Goal: Task Accomplishment & Management: Complete application form

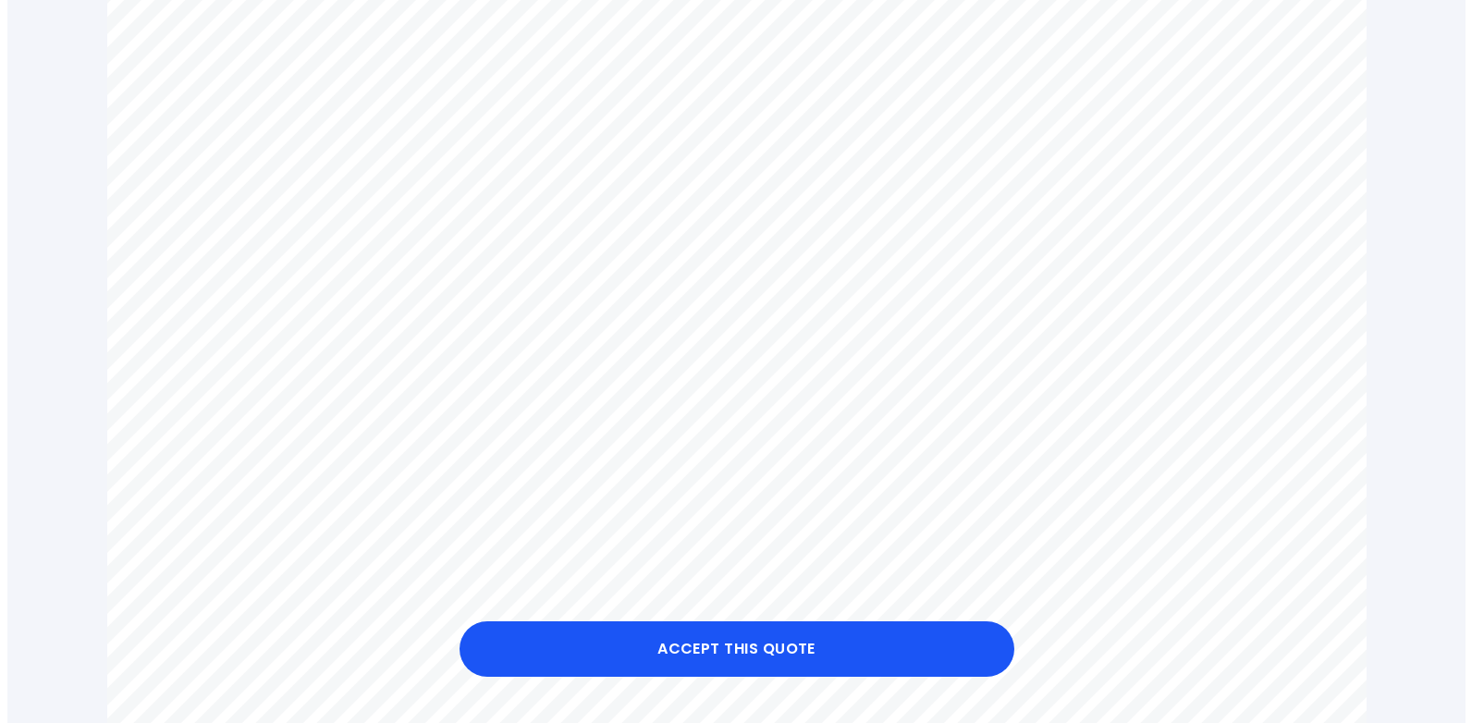
scroll to position [664, 0]
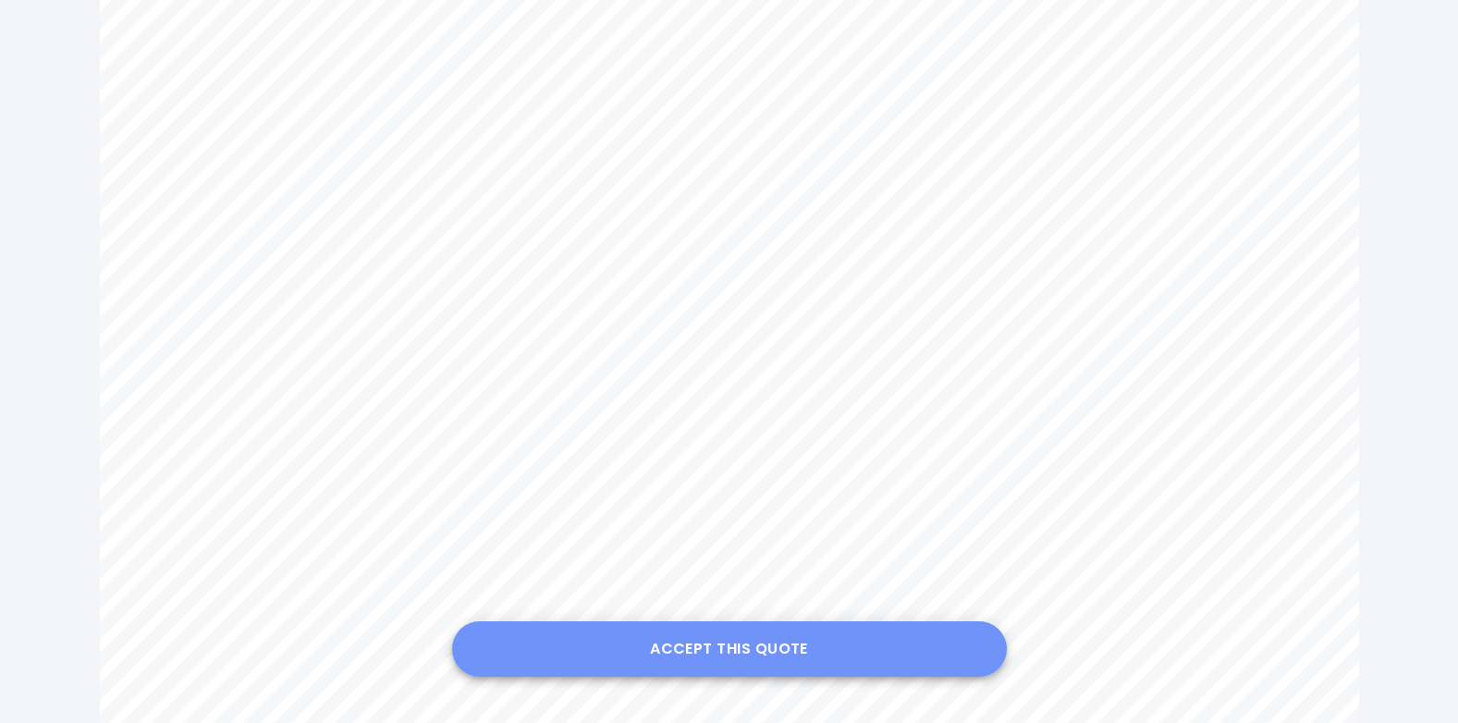
click at [763, 643] on button "Accept this Quote" at bounding box center [729, 648] width 555 height 55
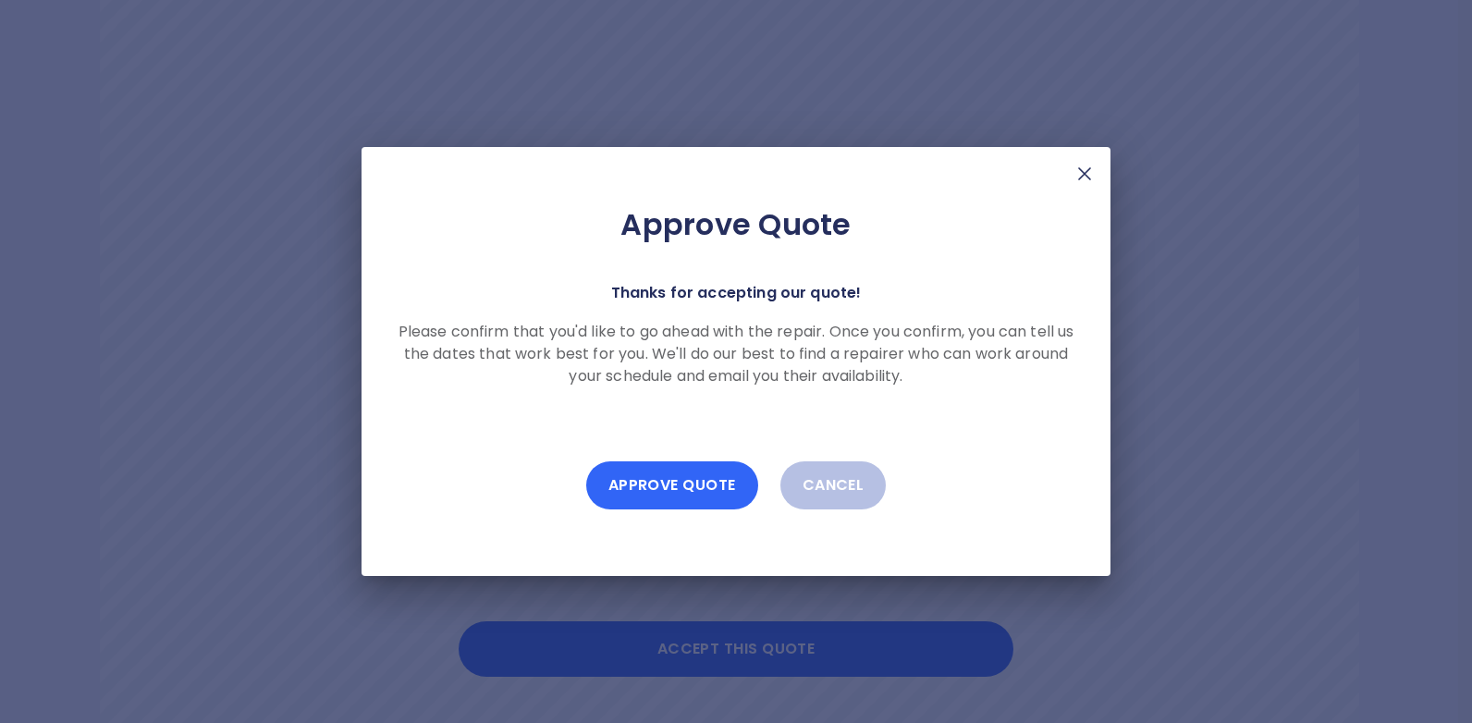
click at [677, 480] on button "Approve Quote" at bounding box center [672, 485] width 172 height 48
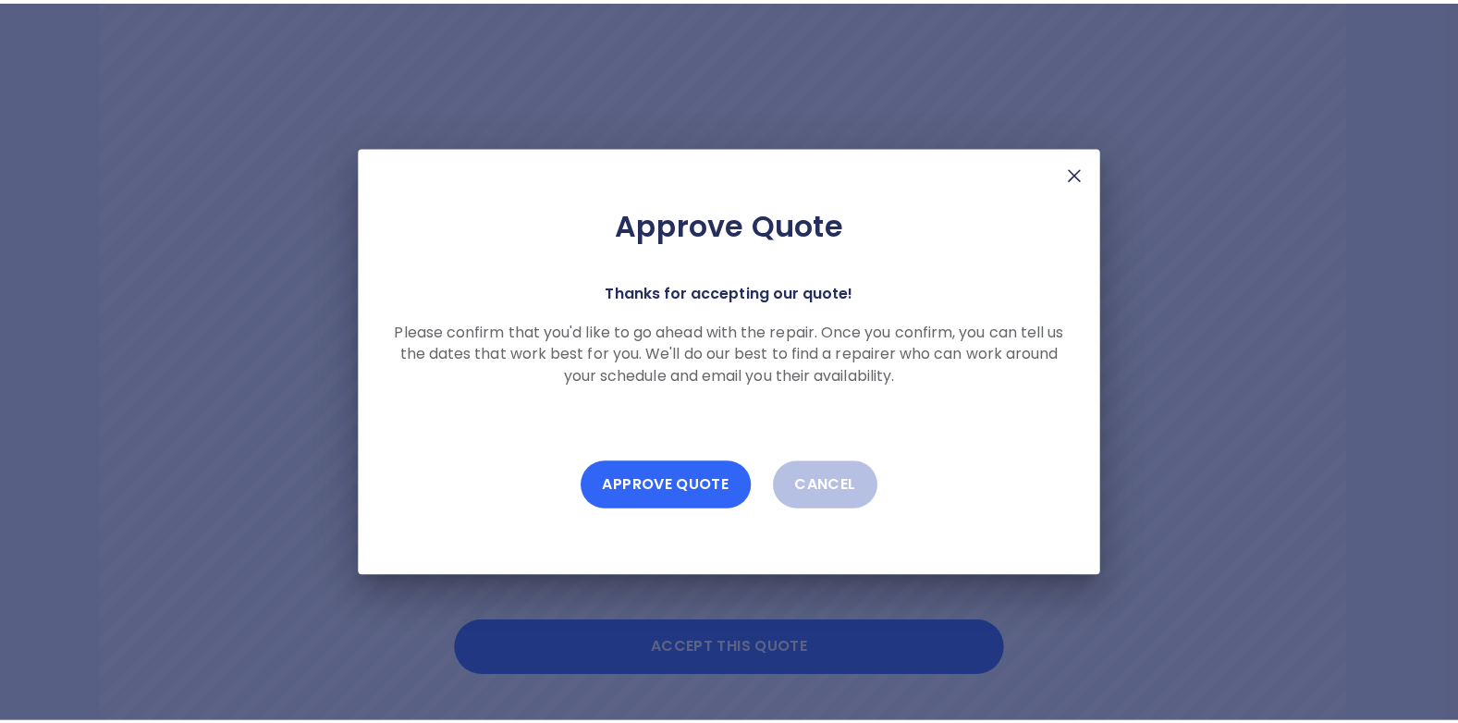
scroll to position [58, 0]
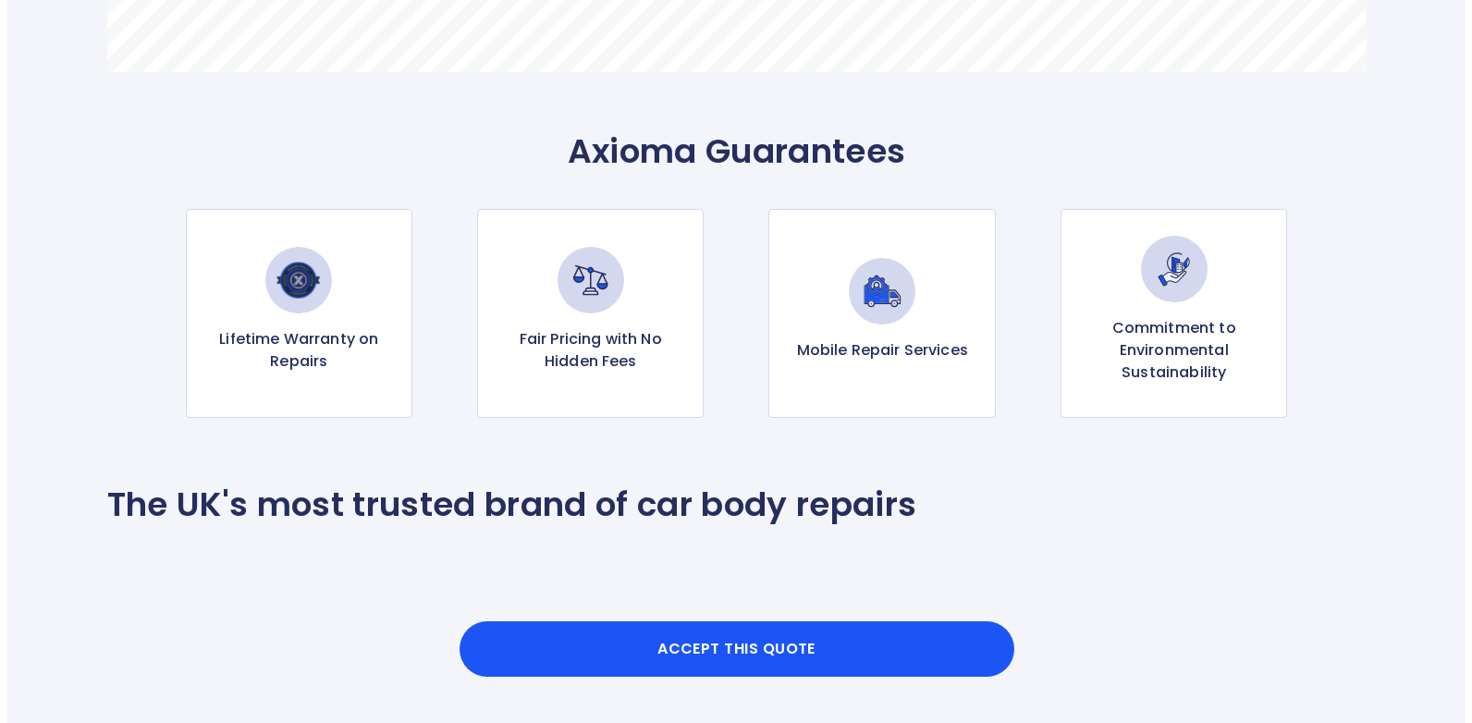
scroll to position [1761, 0]
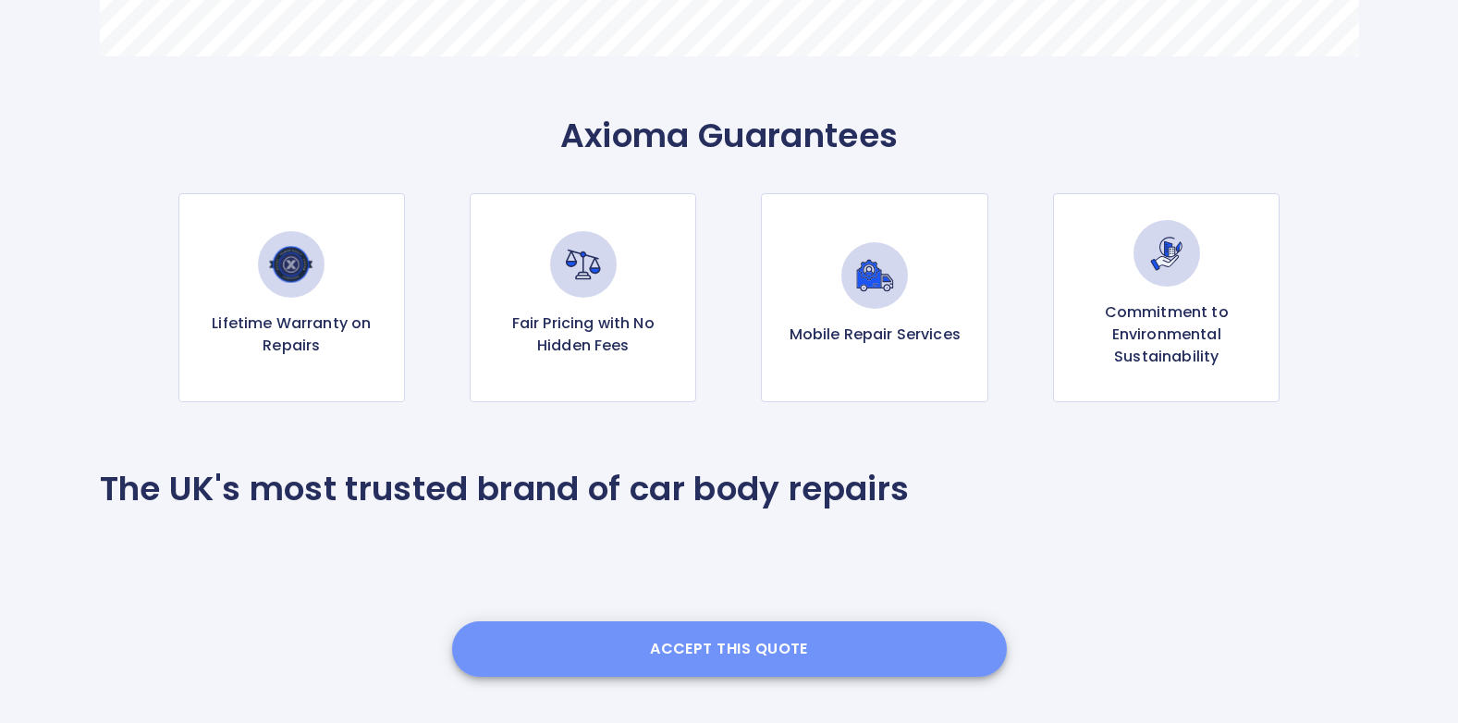
click at [716, 647] on button "Accept this Quote" at bounding box center [729, 648] width 555 height 55
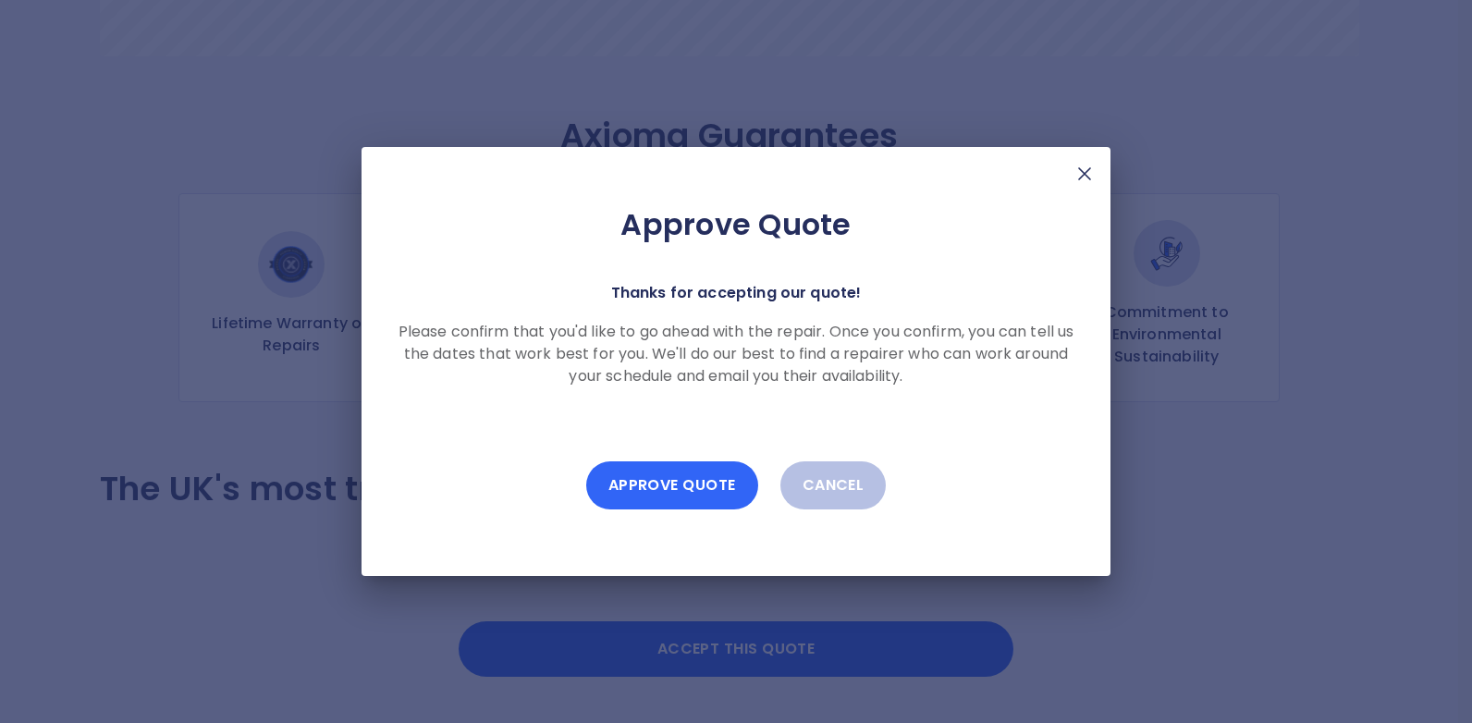
click at [663, 480] on button "Approve Quote" at bounding box center [672, 485] width 172 height 48
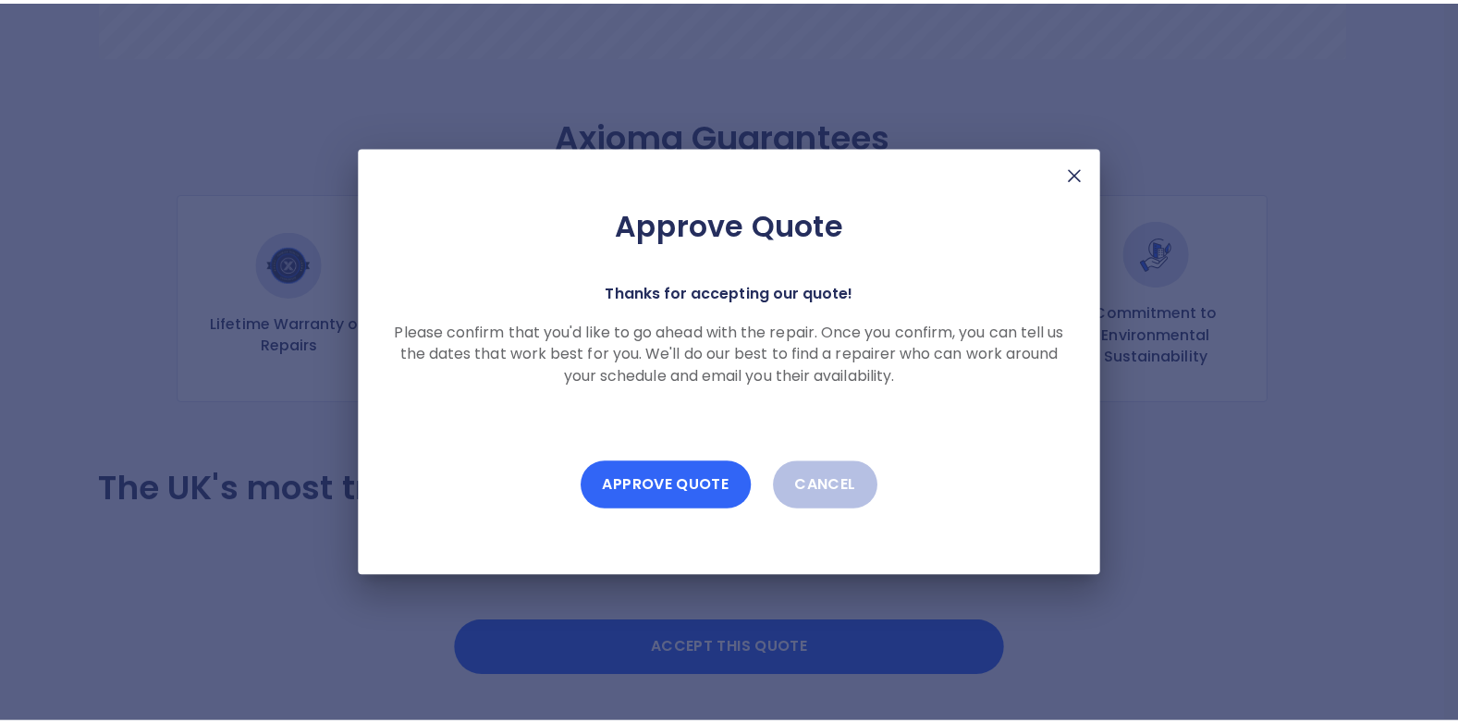
scroll to position [58, 0]
